Goal: Transaction & Acquisition: Download file/media

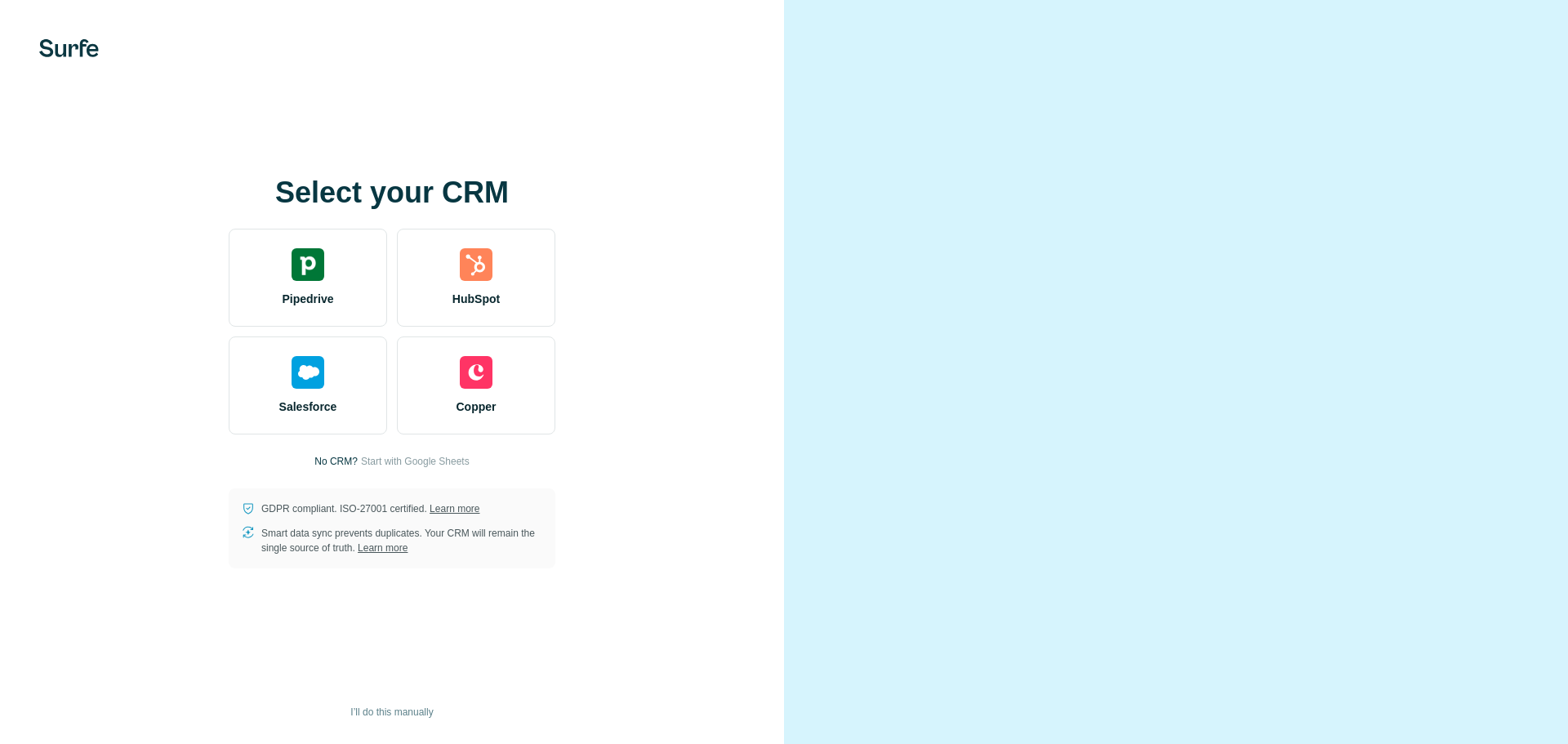
click at [1533, 175] on div at bounding box center [1175, 372] width 784 height 744
